Goal: Check status: Check status

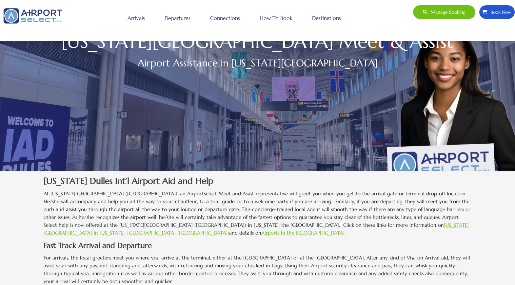
scroll to position [59, 0]
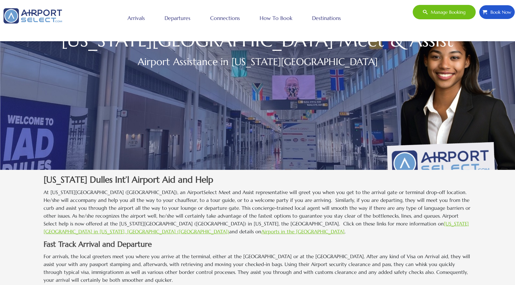
click at [439, 8] on span "Manage booking" at bounding box center [446, 12] width 38 height 14
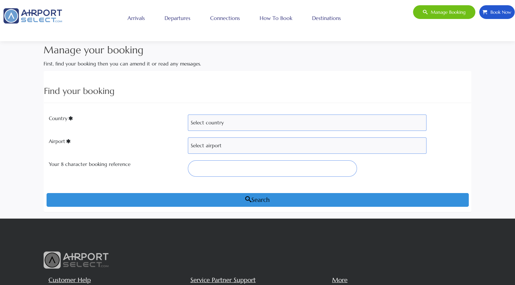
scroll to position [11, 0]
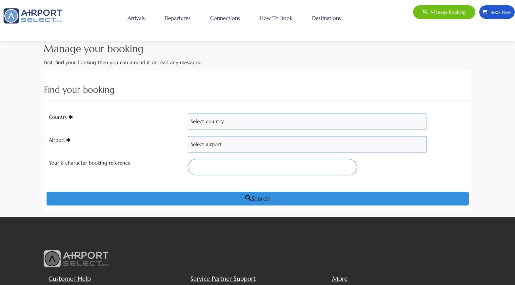
click at [285, 122] on select "Select country [GEOGRAPHIC_DATA] [GEOGRAPHIC_DATA] [GEOGRAPHIC_DATA] [GEOGRAPHI…" at bounding box center [307, 121] width 238 height 16
select select "[GEOGRAPHIC_DATA]"
click at [263, 142] on select "Select airport" at bounding box center [307, 144] width 238 height 16
select select "IAD"
click at [237, 163] on input "Your 8 character booking reference" at bounding box center [272, 167] width 169 height 16
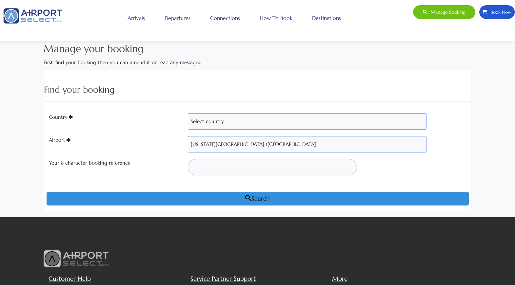
paste input "786QOU"
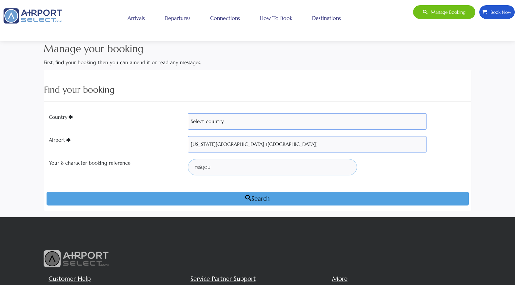
type input "786QOU"
click at [215, 197] on button "Search" at bounding box center [258, 199] width 422 height 14
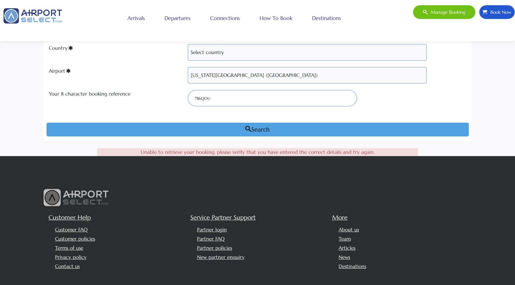
scroll to position [81, 0]
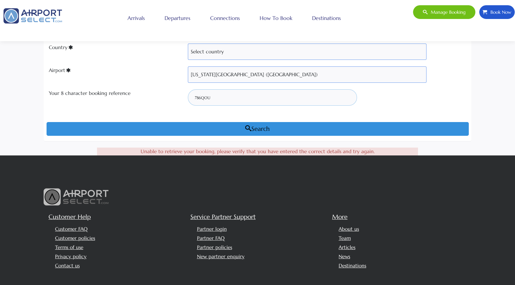
click at [212, 99] on input "786QOU" at bounding box center [272, 97] width 169 height 16
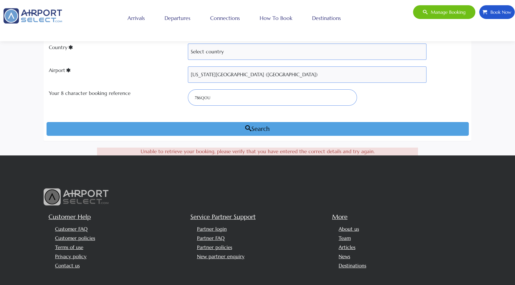
click at [307, 126] on button "Search" at bounding box center [258, 129] width 422 height 14
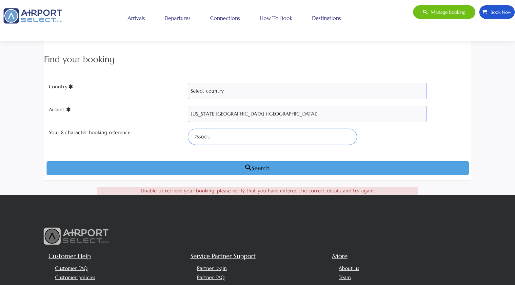
scroll to position [0, 0]
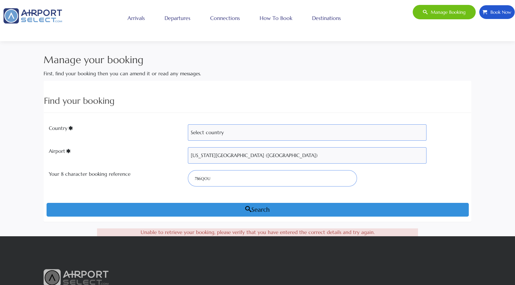
click at [433, 17] on span "Manage booking" at bounding box center [446, 12] width 38 height 14
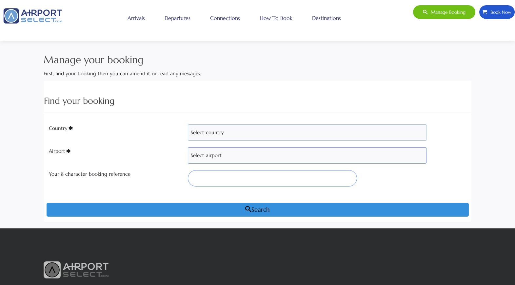
click at [235, 129] on select "Select country Albania Austria Bosnia and Herzegovina Canada China Croatia Fran…" at bounding box center [307, 132] width 238 height 16
select select "USA"
click at [215, 159] on select "Select airport" at bounding box center [307, 155] width 238 height 16
select select "IAD"
click at [219, 158] on select "Select airport Albany Int'l Airport (ALB) Albuquerque Int Sunport (ABQ) Aspen/P…" at bounding box center [307, 155] width 238 height 16
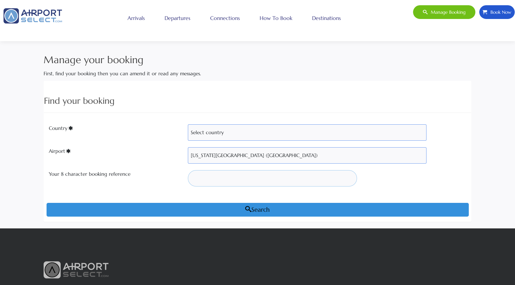
click at [204, 186] on input "Your 8 character booking reference" at bounding box center [272, 178] width 169 height 16
paste input "786QOU"
type input "786QOU"
click at [243, 184] on input "786QOU" at bounding box center [272, 178] width 169 height 16
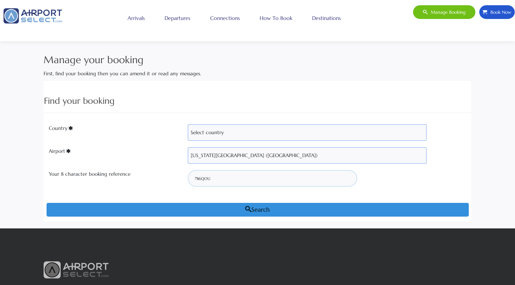
click at [243, 184] on input "786QOU" at bounding box center [272, 178] width 169 height 16
paste input "786QOU"
type input "786QOU"
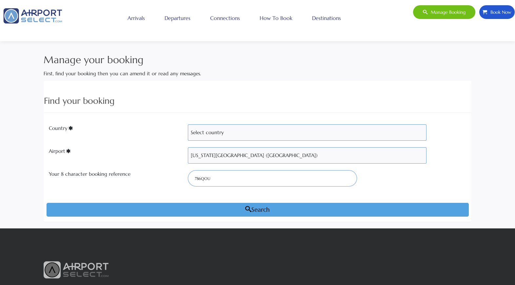
click at [235, 207] on button "Search" at bounding box center [258, 210] width 422 height 14
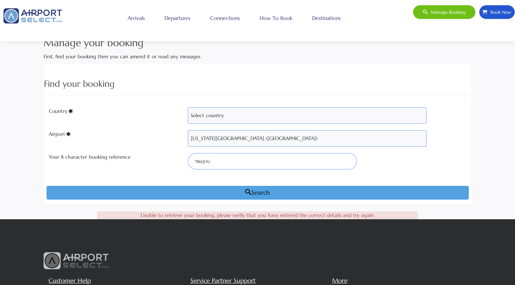
scroll to position [10, 0]
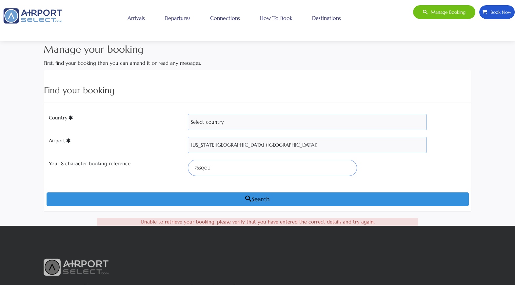
click at [323, 19] on link "Destinations" at bounding box center [326, 18] width 32 height 16
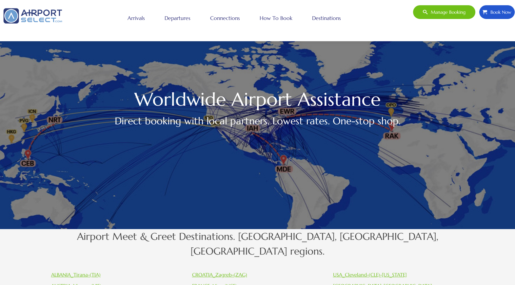
click at [141, 18] on link "Arrivals" at bounding box center [136, 18] width 21 height 16
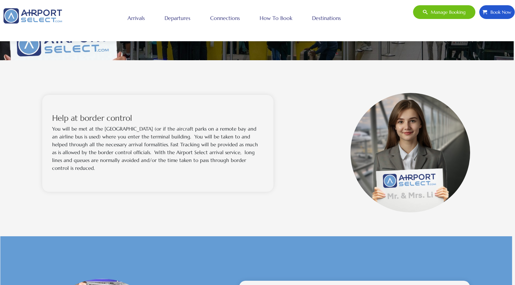
scroll to position [169, 1]
click at [119, 129] on p "You will be met at the [GEOGRAPHIC_DATA] (or if the aircraft parks on a remote …" at bounding box center [157, 148] width 211 height 47
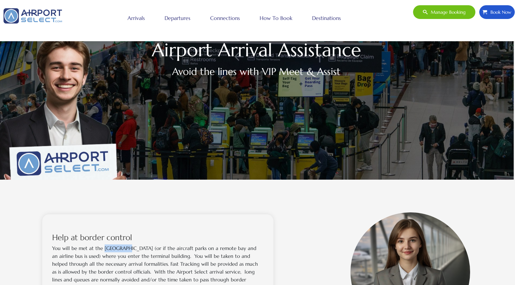
scroll to position [0, 1]
